Goal: Transaction & Acquisition: Purchase product/service

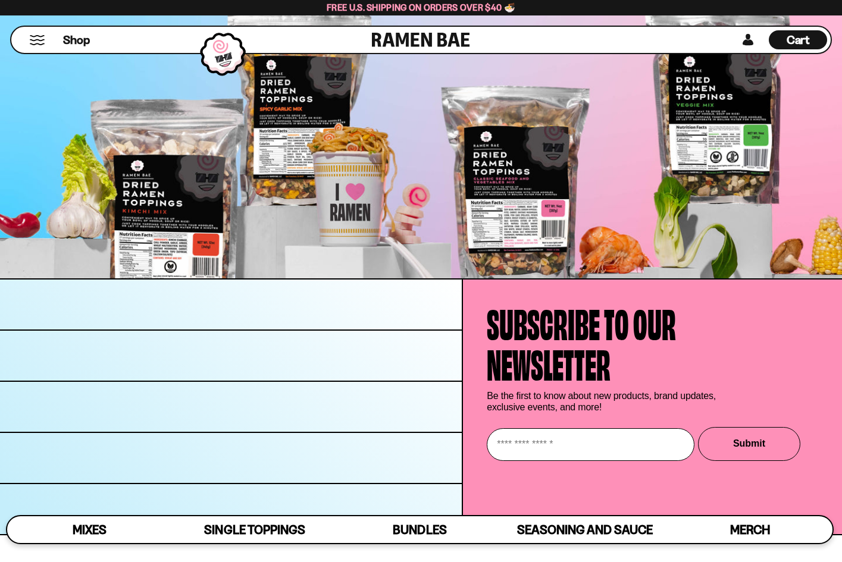
scroll to position [6462, 0]
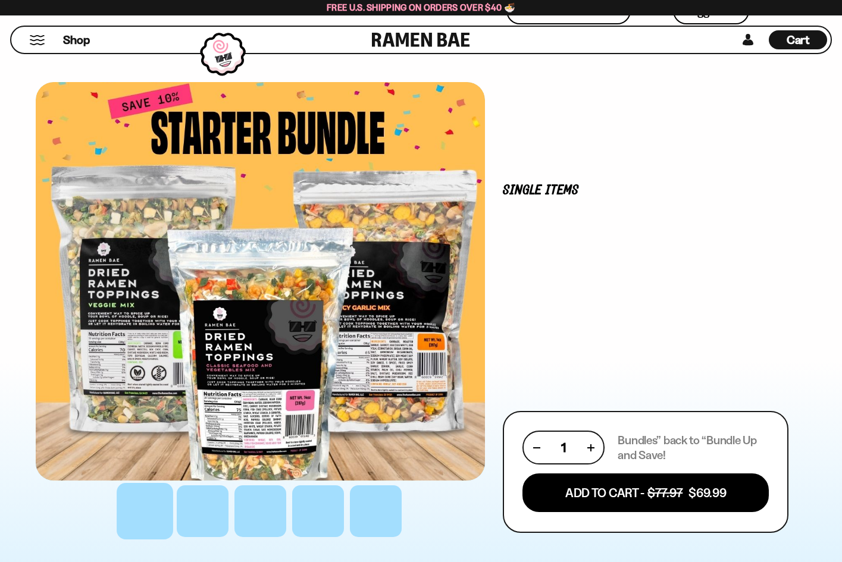
scroll to position [325, 0]
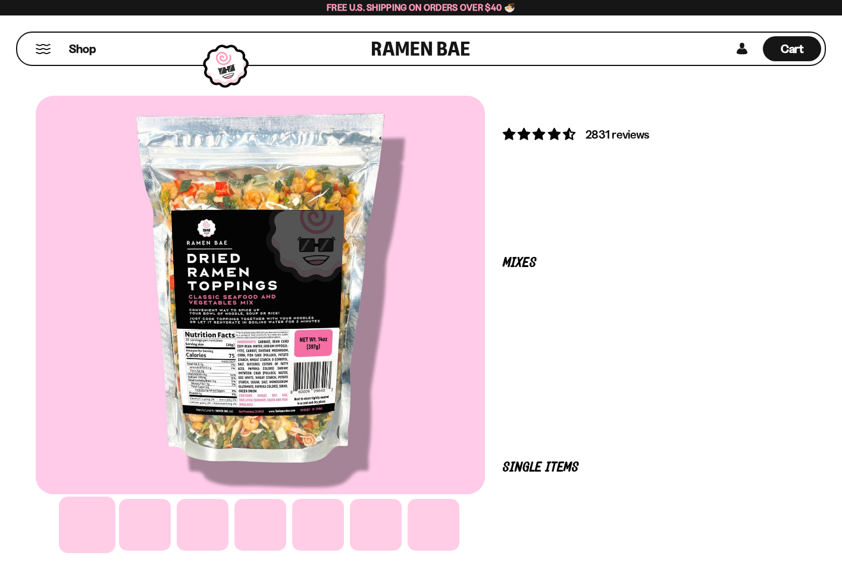
click at [0, 0] on button "FADCB6FD-DFAB-4417-9F21-029242090B77" at bounding box center [0, 0] width 0 height 0
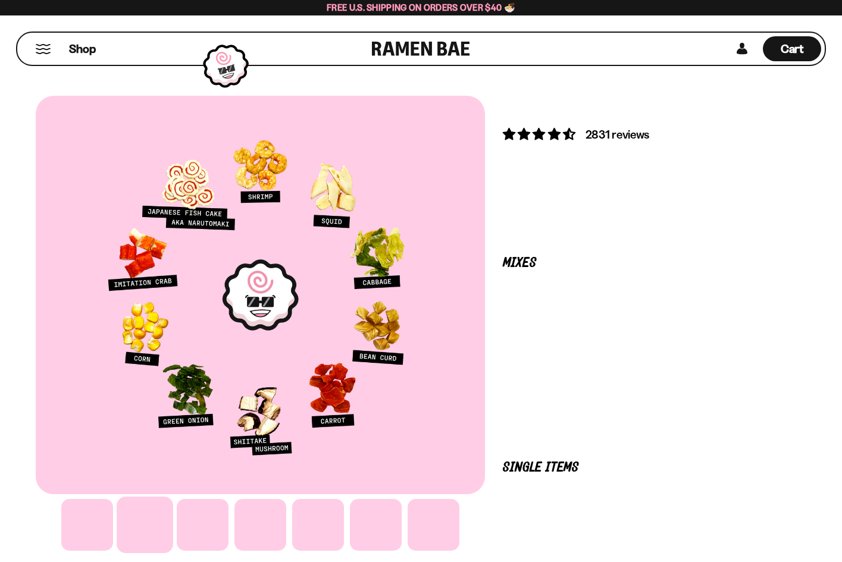
click at [0, 0] on button "FADCB6FD-DFAB-4417-9F21-029242090B77" at bounding box center [0, 0] width 0 height 0
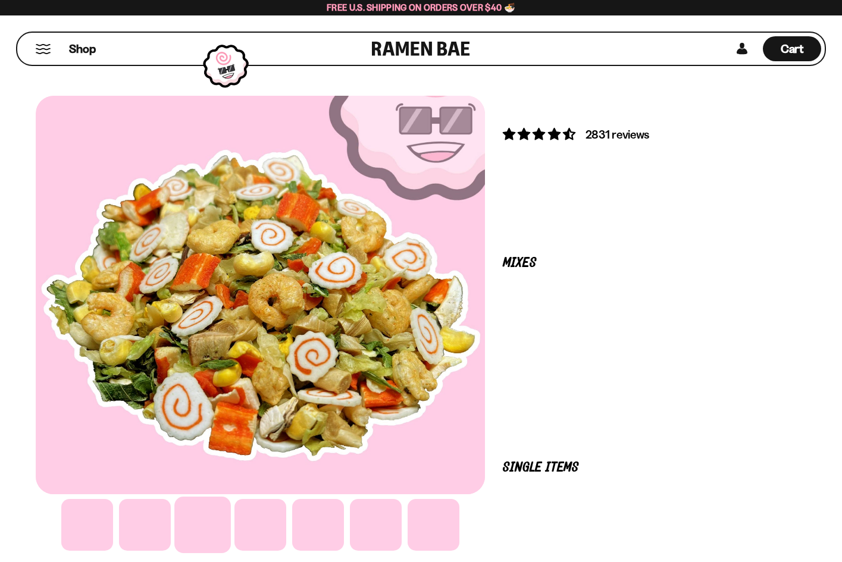
click at [0, 0] on button "FADCB6FD-DFAB-4417-9F21-029242090B77" at bounding box center [0, 0] width 0 height 0
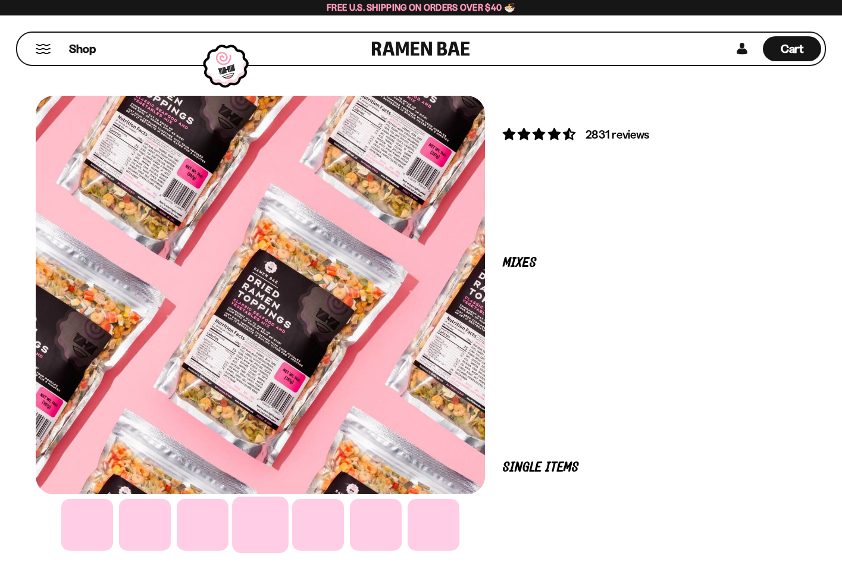
click at [0, 0] on button "FADCB6FD-DFAB-4417-9F21-029242090B77" at bounding box center [0, 0] width 0 height 0
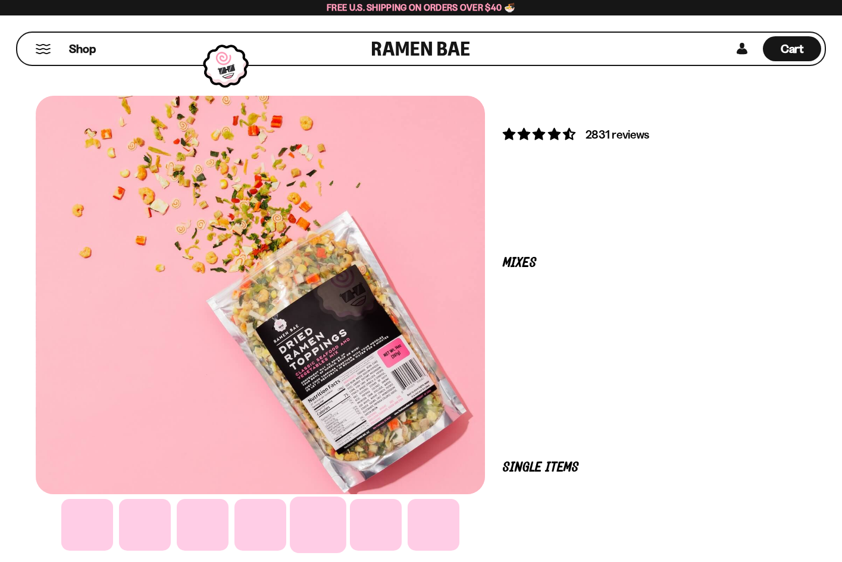
click at [0, 0] on button "FADCB6FD-DFAB-4417-9F21-029242090B77" at bounding box center [0, 0] width 0 height 0
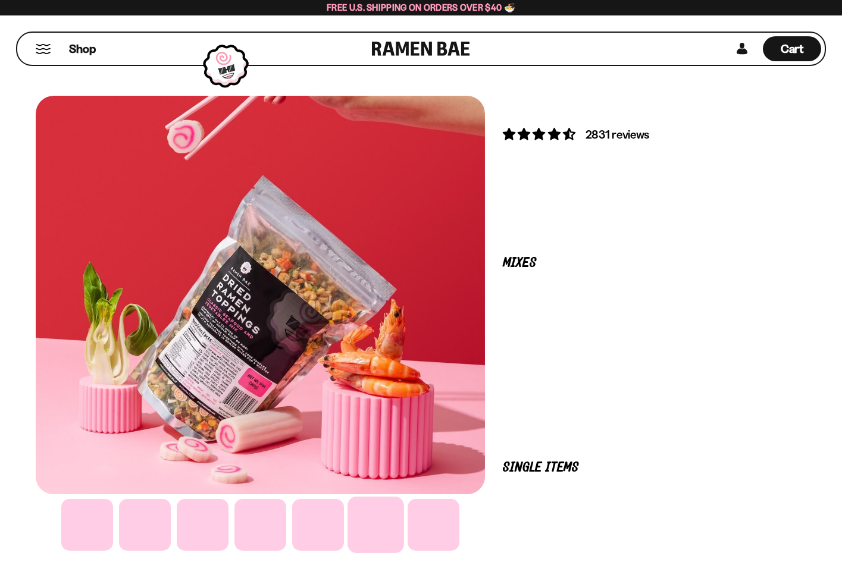
click at [0, 0] on button "FADCB6FD-DFAB-4417-9F21-029242090B77" at bounding box center [0, 0] width 0 height 0
